Goal: Navigation & Orientation: Find specific page/section

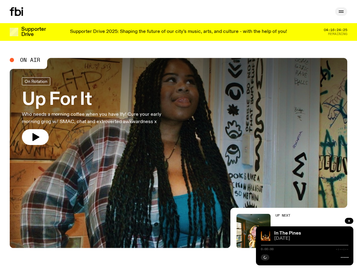
click at [340, 12] on icon "button" at bounding box center [341, 12] width 5 height 0
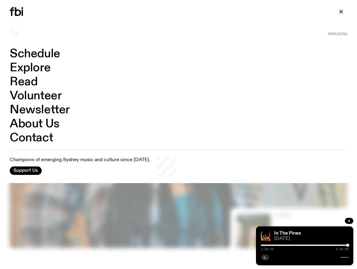
click at [31, 50] on link "Schedule" at bounding box center [35, 54] width 50 height 12
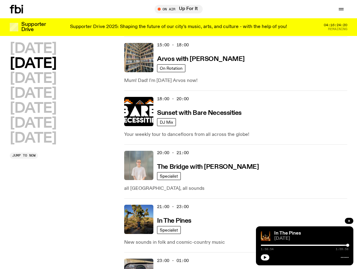
scroll to position [306, 0]
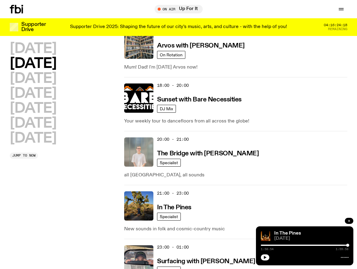
click at [347, 218] on button "button" at bounding box center [349, 221] width 9 height 6
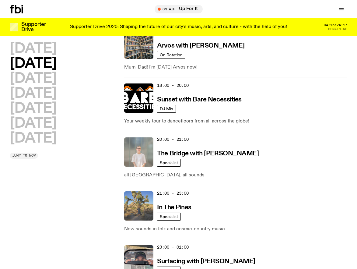
click at [134, 205] on img at bounding box center [138, 205] width 29 height 29
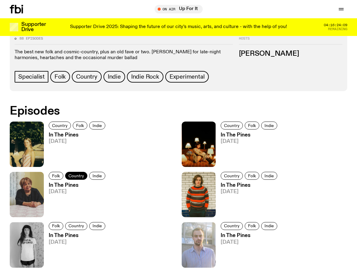
scroll to position [262, 0]
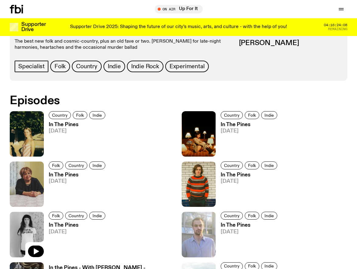
click at [23, 226] on img at bounding box center [27, 233] width 34 height 45
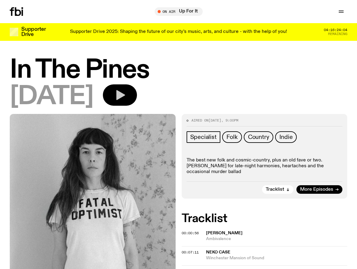
click at [126, 91] on icon "button" at bounding box center [120, 95] width 12 height 12
